Goal: Task Accomplishment & Management: Complete application form

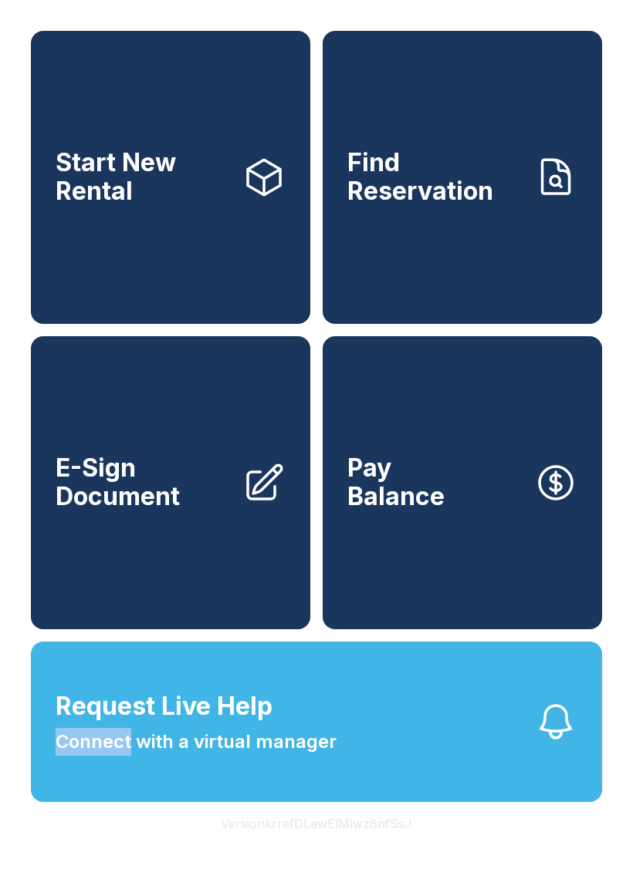
click at [218, 511] on span "E-Sign Document" at bounding box center [143, 482] width 174 height 56
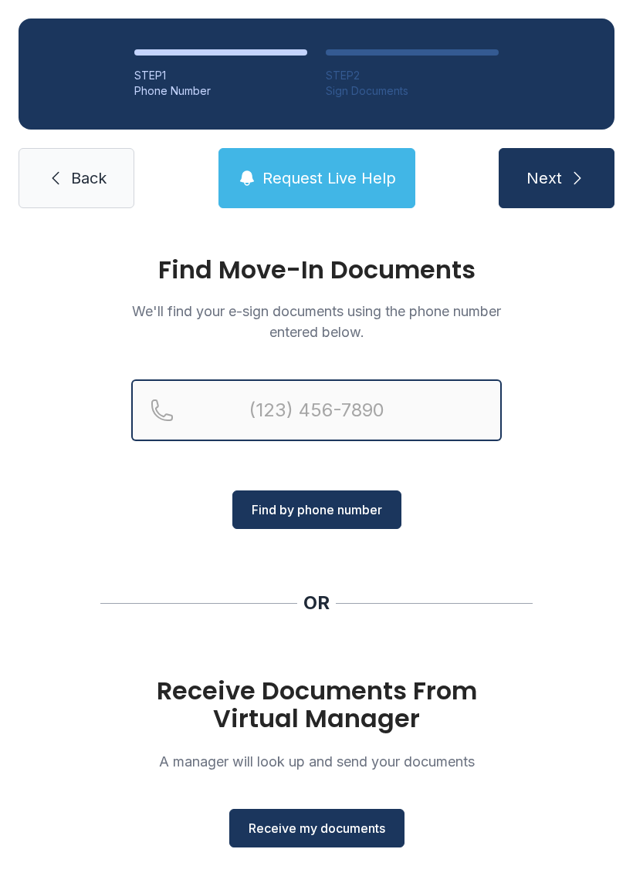
click at [363, 417] on input "Reservation phone number" at bounding box center [316, 411] width 370 height 62
type input "[PHONE_NUMBER]"
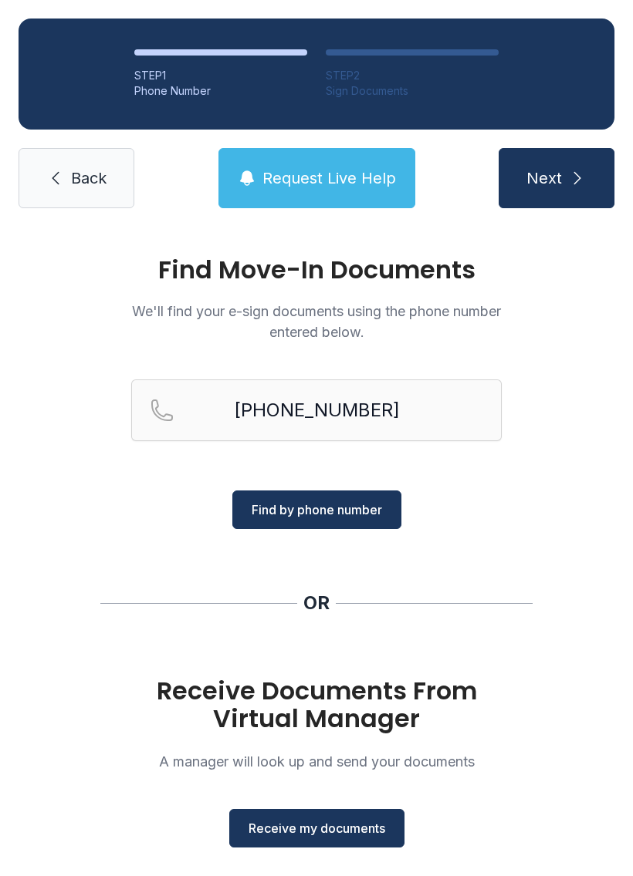
click at [350, 506] on span "Find by phone number" at bounding box center [316, 510] width 130 height 19
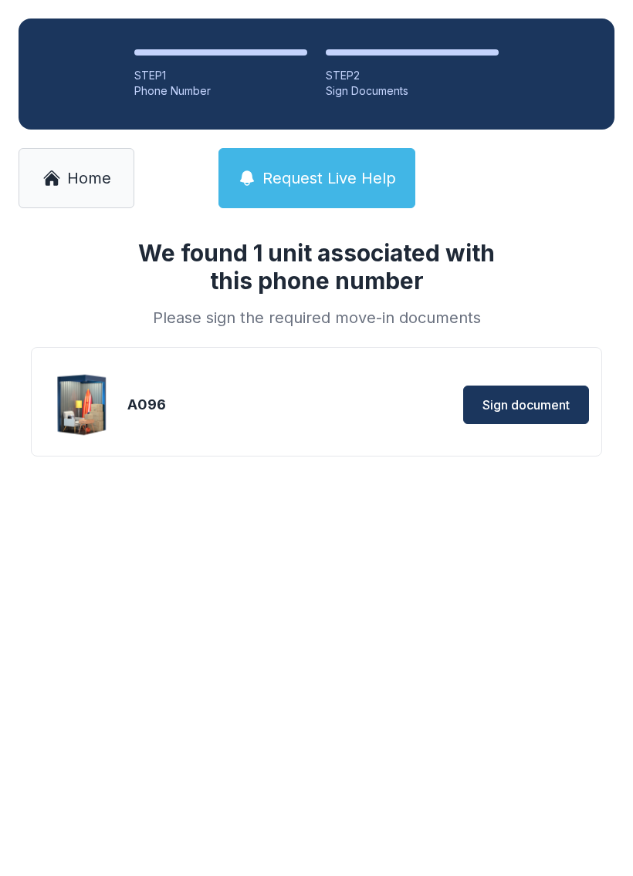
click at [526, 403] on span "Sign document" at bounding box center [525, 405] width 87 height 19
click at [563, 362] on div "A096 Sign document" at bounding box center [316, 402] width 571 height 110
click at [548, 416] on button "Sign document" at bounding box center [526, 405] width 126 height 39
click at [525, 400] on span "Sign document" at bounding box center [525, 405] width 87 height 19
click at [71, 182] on span "Home" at bounding box center [89, 178] width 44 height 22
